Goal: Task Accomplishment & Management: Use online tool/utility

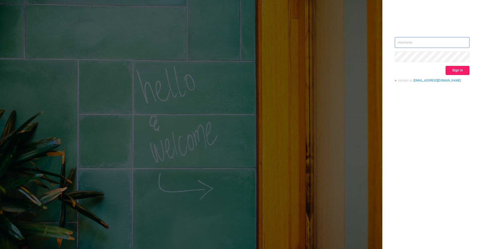
type input "[PERSON_NAME][EMAIL_ADDRESS][DOMAIN_NAME]"
click at [454, 71] on button "Sign in" at bounding box center [458, 70] width 24 height 9
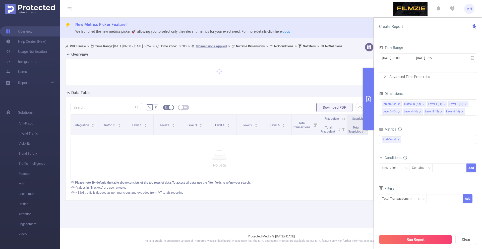
click at [395, 56] on input "[DATE] 06:00" at bounding box center [402, 57] width 41 height 7
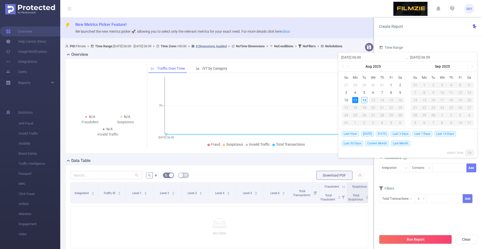
click at [384, 132] on span "[DATE]" at bounding box center [382, 134] width 13 height 6
type input "[DATE] 00:00"
type input "[DATE] 23:59"
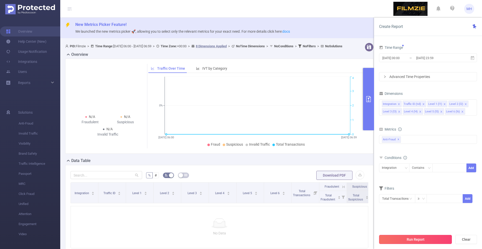
click at [415, 236] on button "Run Report" at bounding box center [415, 238] width 73 height 9
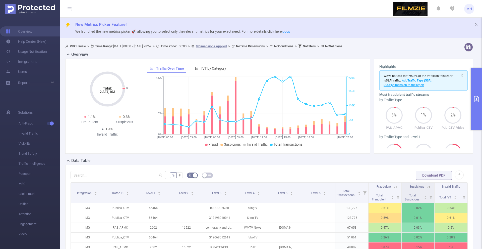
click at [476, 108] on button "primary" at bounding box center [476, 99] width 11 height 62
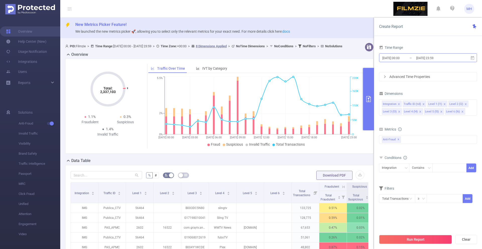
click at [393, 56] on input "[DATE] 00:00" at bounding box center [402, 57] width 41 height 7
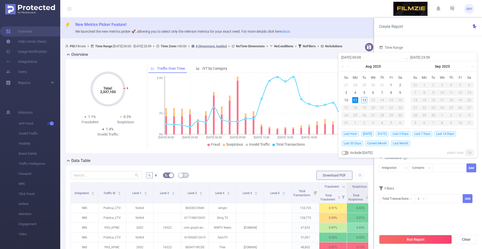
click at [378, 131] on span "[DATE]" at bounding box center [382, 134] width 13 height 6
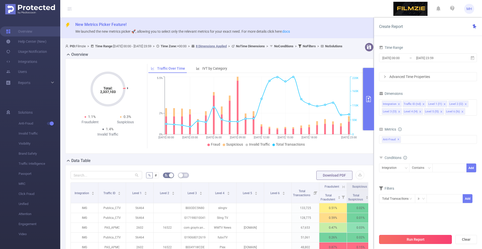
click at [403, 237] on button "Run Report" at bounding box center [415, 238] width 73 height 9
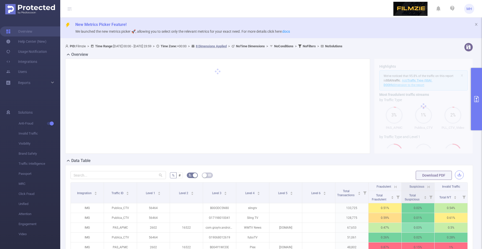
click at [458, 172] on button "button" at bounding box center [459, 174] width 9 height 9
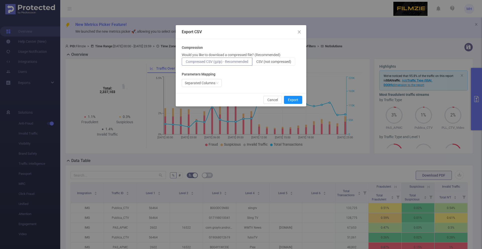
click at [266, 57] on p "Would you like to download a compressed file? (Recommended)" at bounding box center [231, 54] width 99 height 5
click at [266, 61] on span "CSV (not compressed)" at bounding box center [273, 61] width 35 height 4
click at [256, 63] on input "CSV (not compressed)" at bounding box center [256, 63] width 0 height 0
click at [290, 98] on button "Export" at bounding box center [293, 100] width 18 height 8
